Goal: Information Seeking & Learning: Learn about a topic

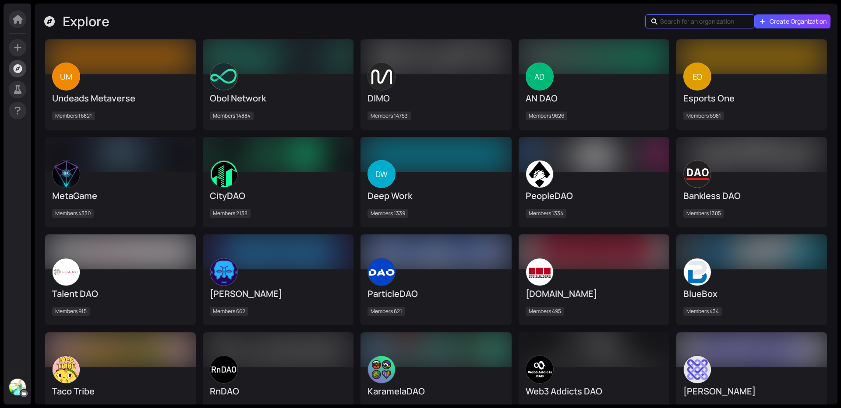
click at [713, 17] on input "text" at bounding box center [701, 22] width 82 height 10
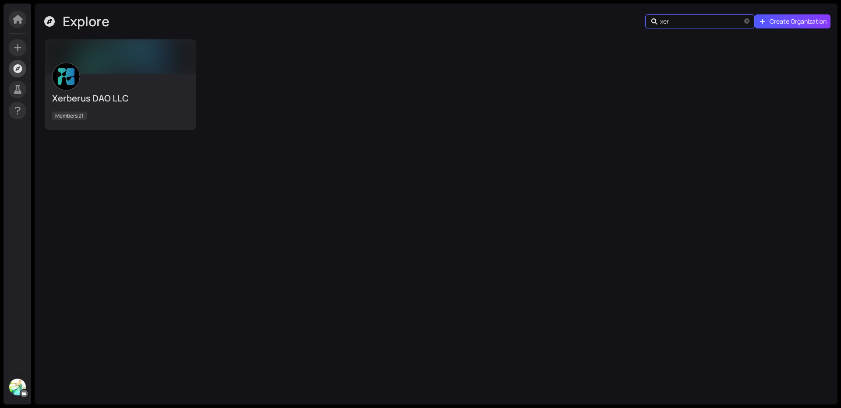
type input "xer"
click at [80, 83] on div "Xerberus DAO LLC Members 21" at bounding box center [120, 102] width 137 height 42
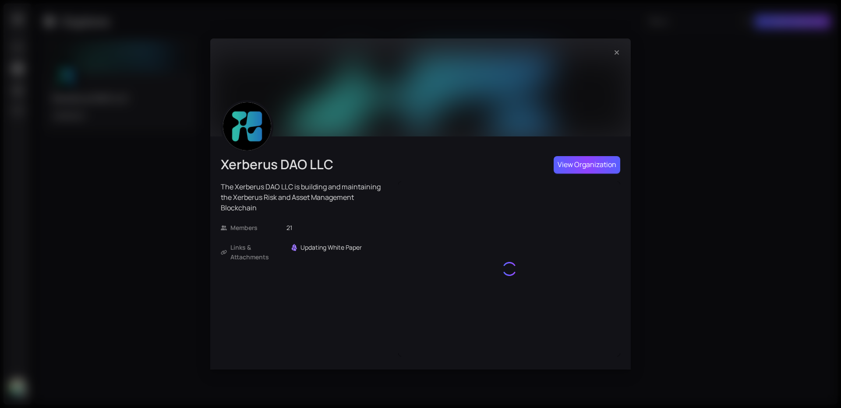
click at [601, 159] on button "View Organization" at bounding box center [586, 165] width 67 height 18
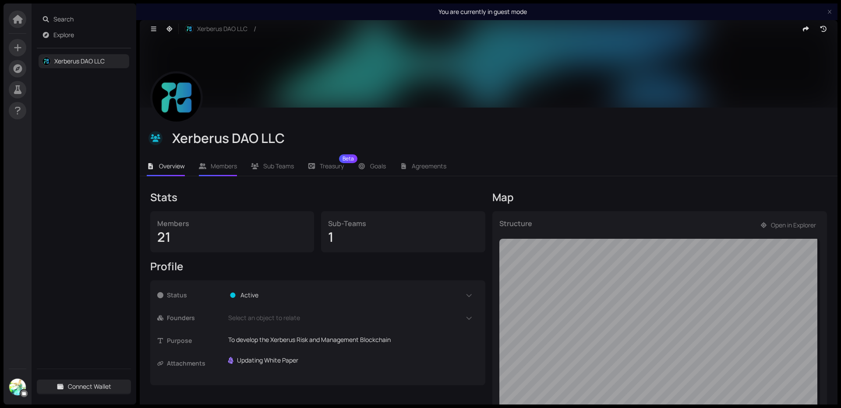
drag, startPoint x: 229, startPoint y: 159, endPoint x: 216, endPoint y: 163, distance: 12.7
click at [229, 158] on li "Members" at bounding box center [218, 166] width 53 height 20
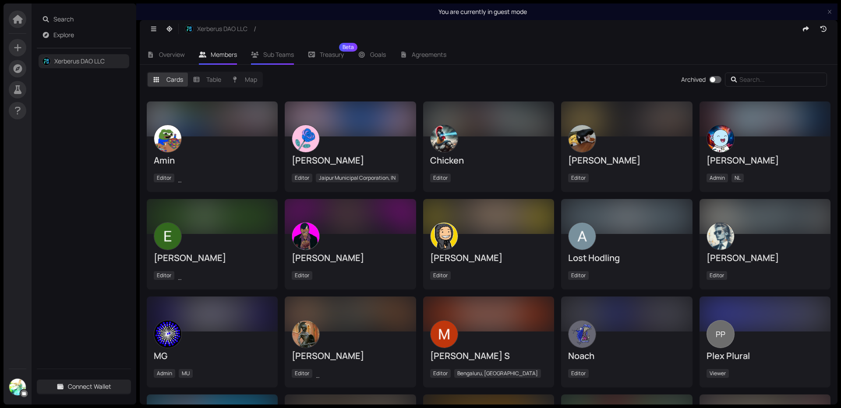
click at [255, 54] on icon at bounding box center [255, 55] width 8 height 6
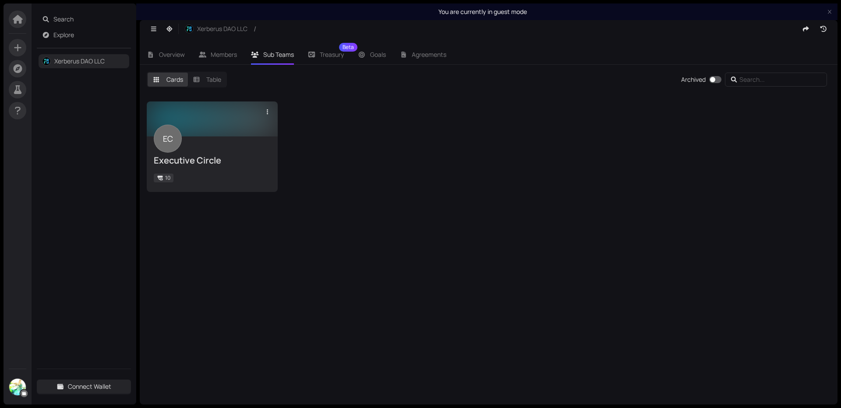
click at [183, 146] on div "EC Executive Circle 10" at bounding box center [212, 164] width 117 height 42
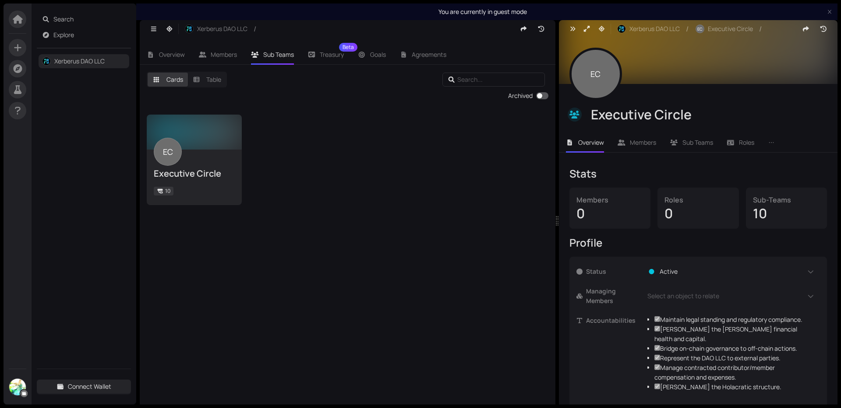
scroll to position [40, 0]
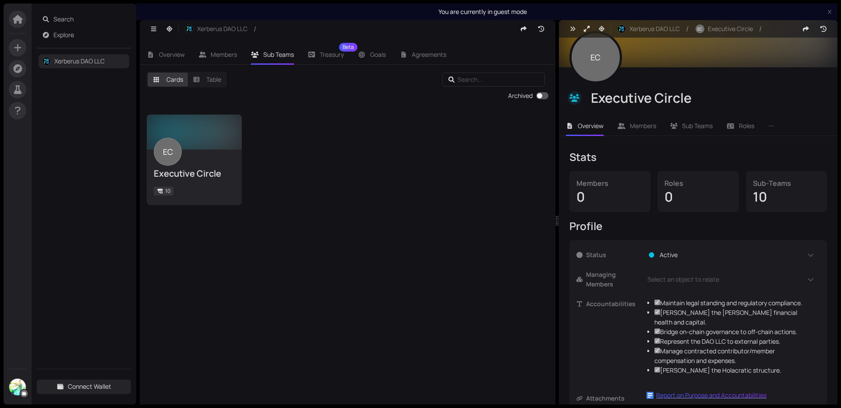
click at [717, 391] on div "Report on Purpose and Accountabilities" at bounding box center [711, 396] width 110 height 10
click at [230, 53] on span "Members" at bounding box center [224, 54] width 26 height 8
checkbox input "true"
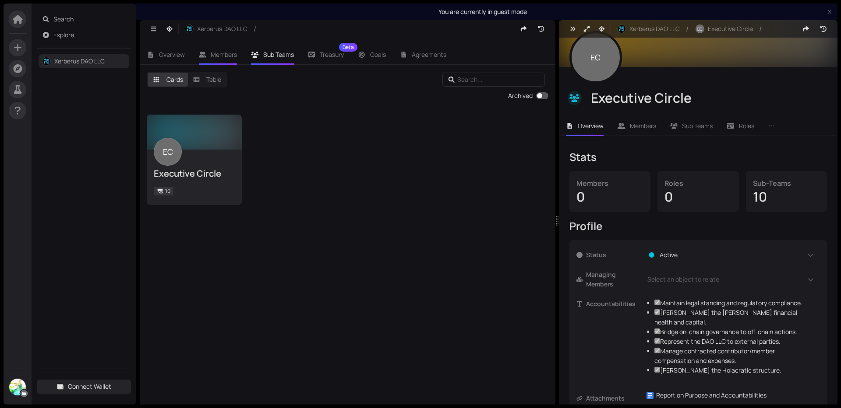
checkbox input "true"
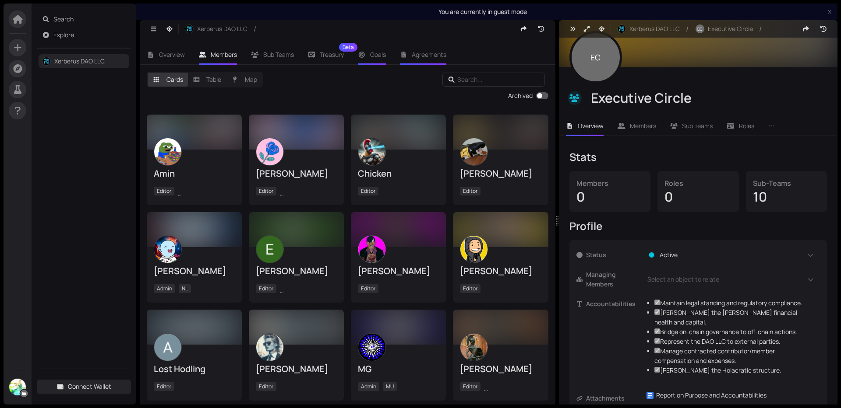
click at [367, 50] on li "Goals" at bounding box center [372, 55] width 42 height 20
checkbox input "true"
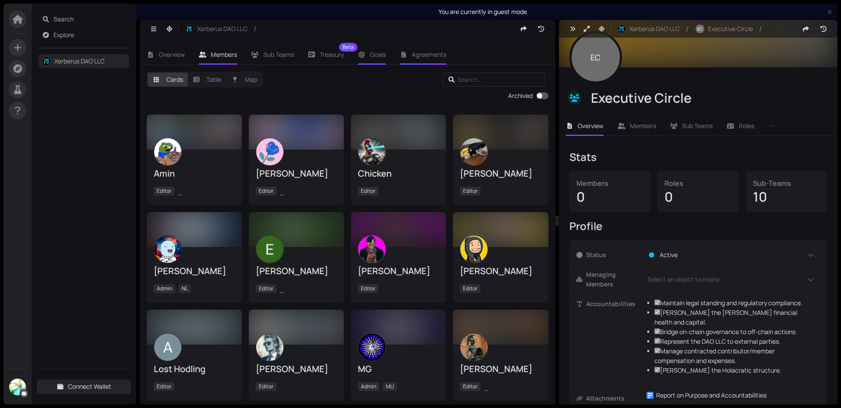
checkbox input "true"
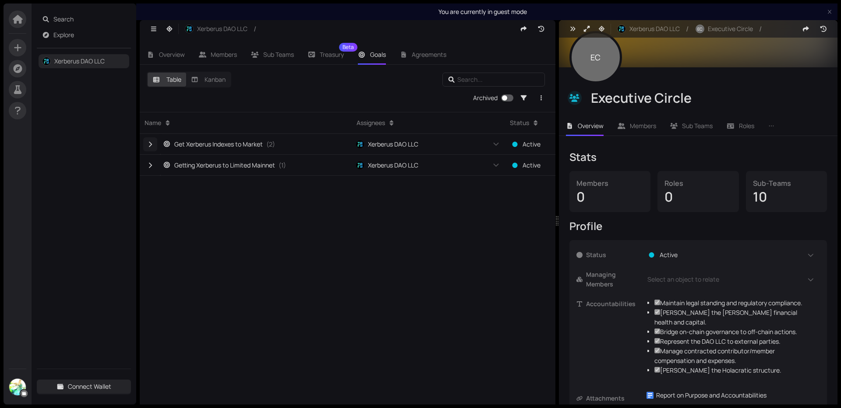
click at [153, 147] on icon "button" at bounding box center [150, 144] width 8 height 6
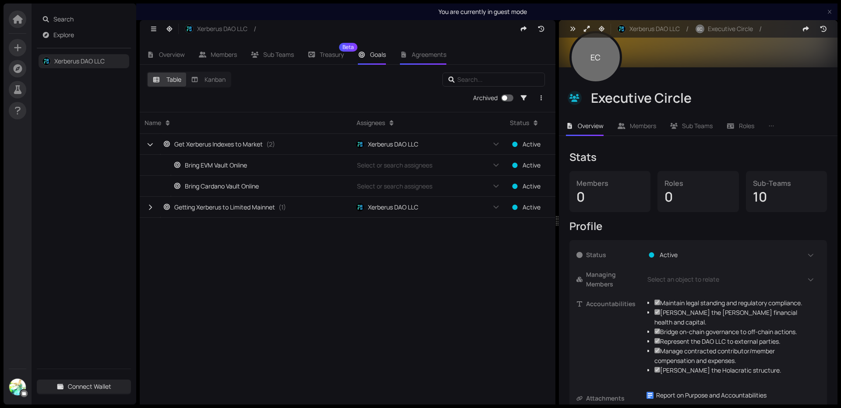
click at [429, 60] on li "Agreements" at bounding box center [423, 55] width 61 height 20
checkbox input "true"
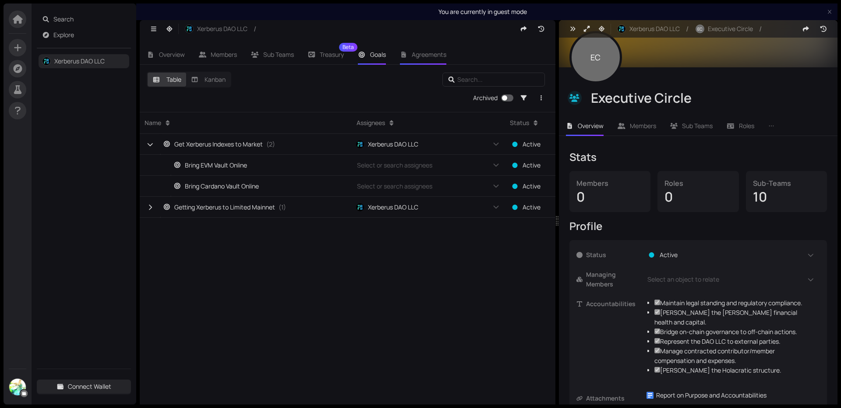
checkbox input "true"
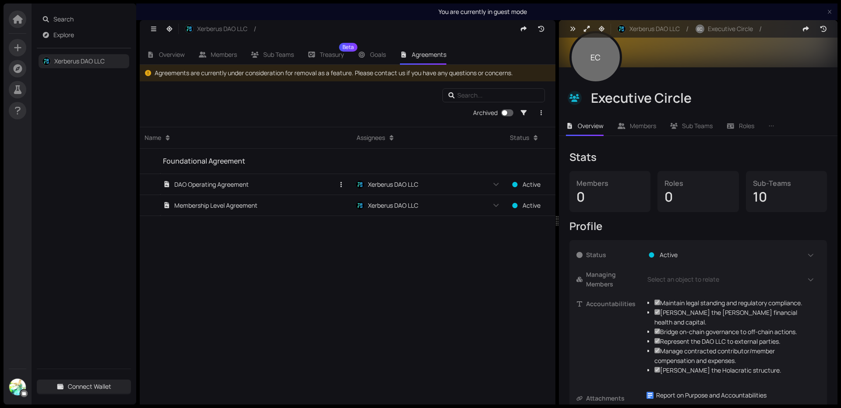
click at [193, 183] on div "DAO Operating Agreement" at bounding box center [206, 185] width 86 height 10
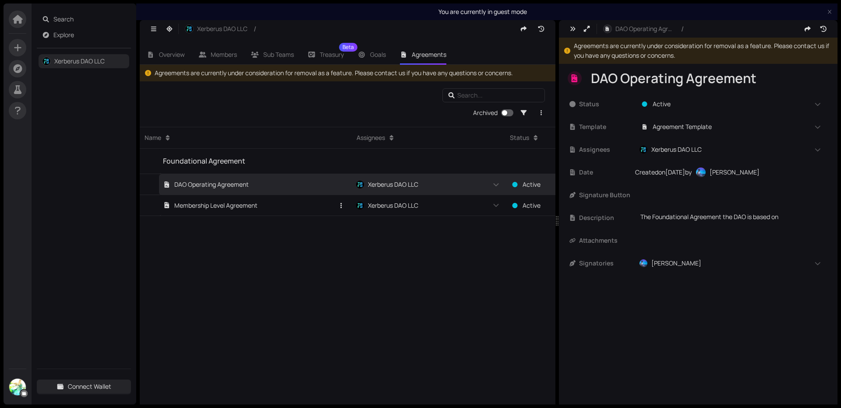
click at [201, 210] on div "Membership Level Agreement" at bounding box center [210, 206] width 95 height 10
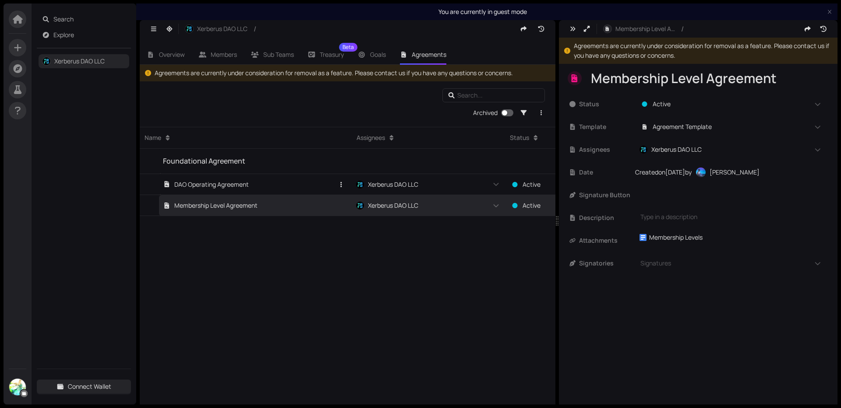
click at [206, 188] on div "DAO Operating Agreement" at bounding box center [206, 185] width 86 height 10
